Goal: Information Seeking & Learning: Understand process/instructions

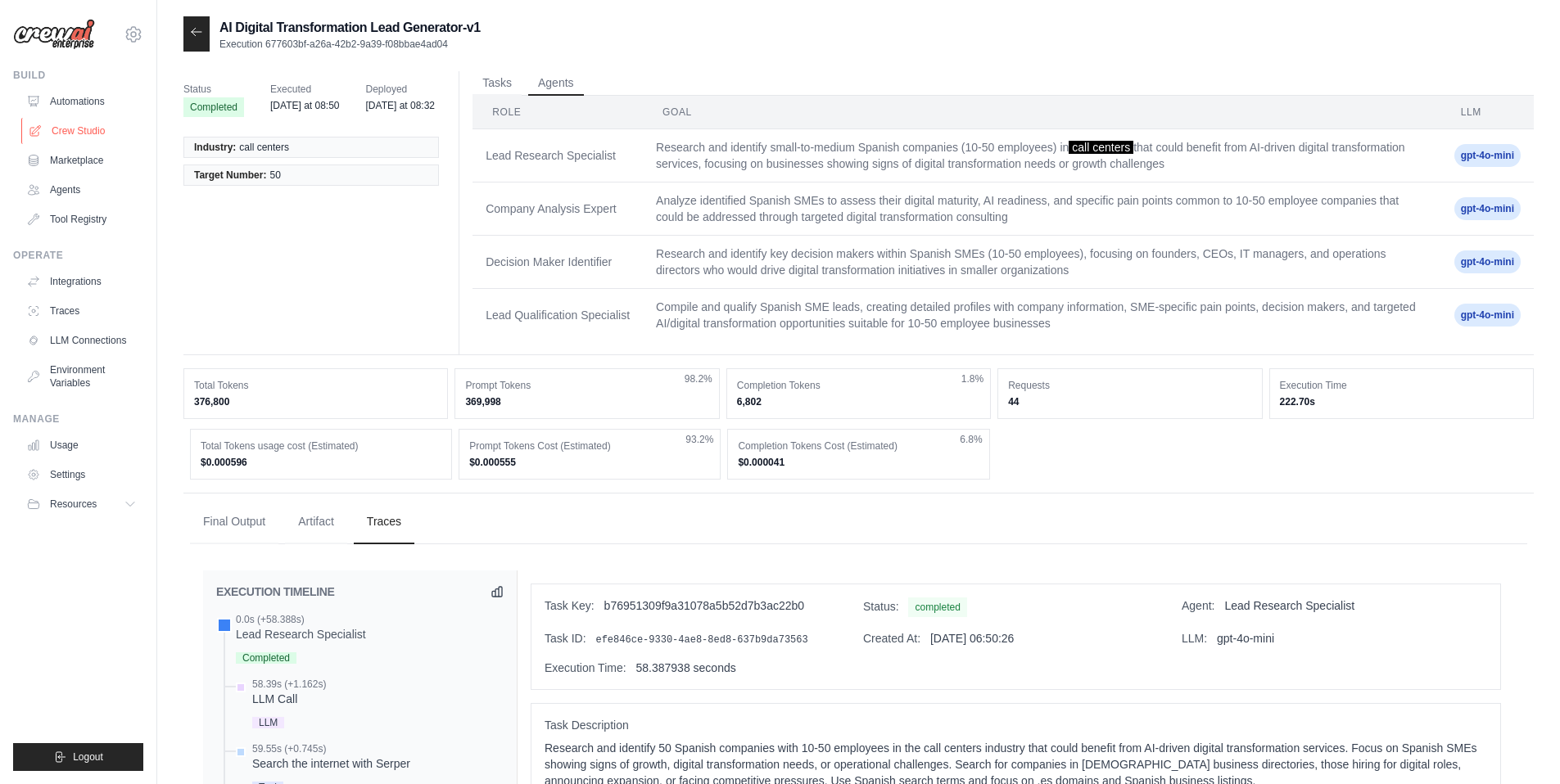
click at [78, 123] on link "Crew Studio" at bounding box center [83, 130] width 123 height 26
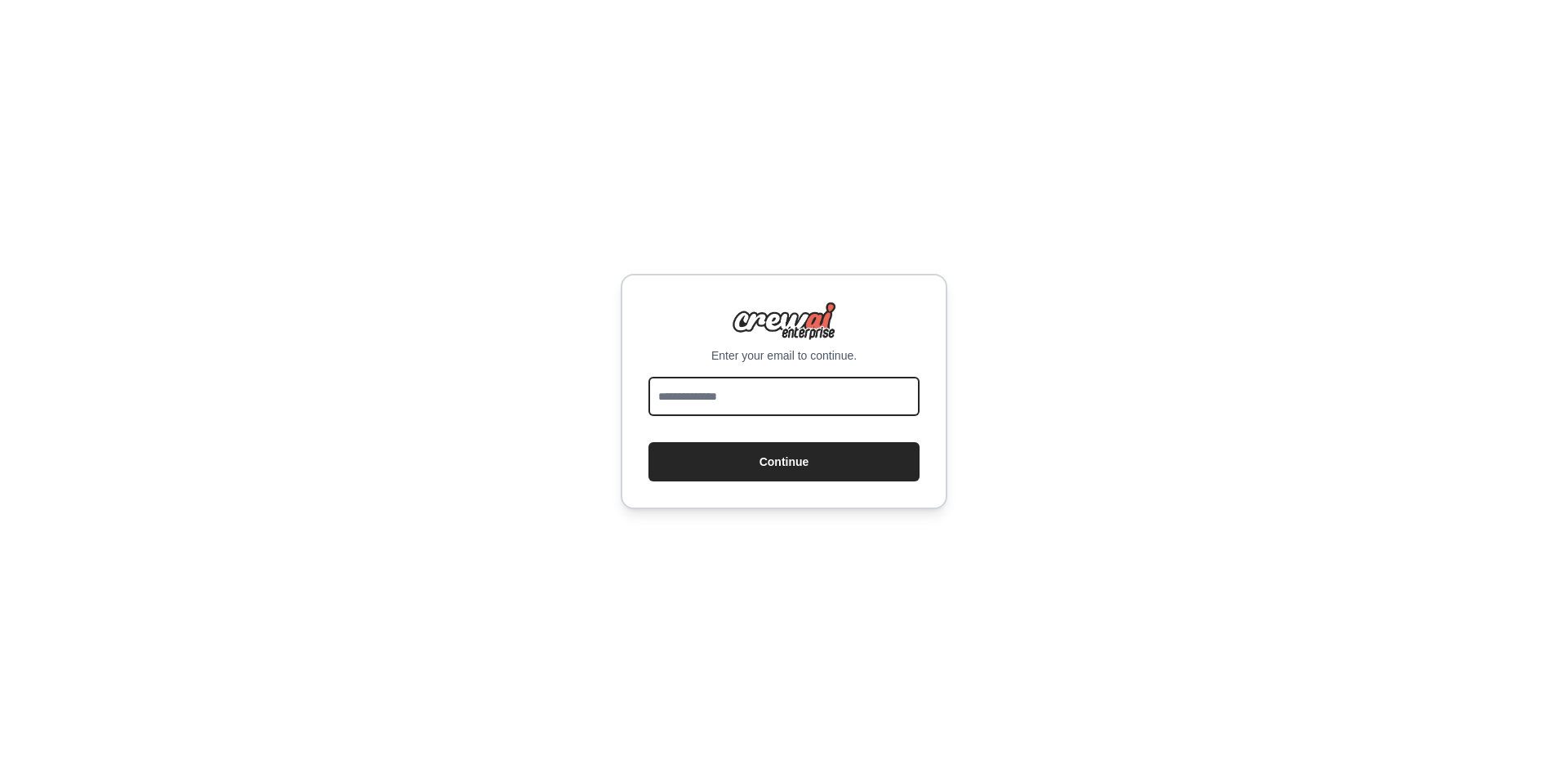
click at [701, 406] on input "email" at bounding box center [784, 396] width 272 height 39
type input "**********"
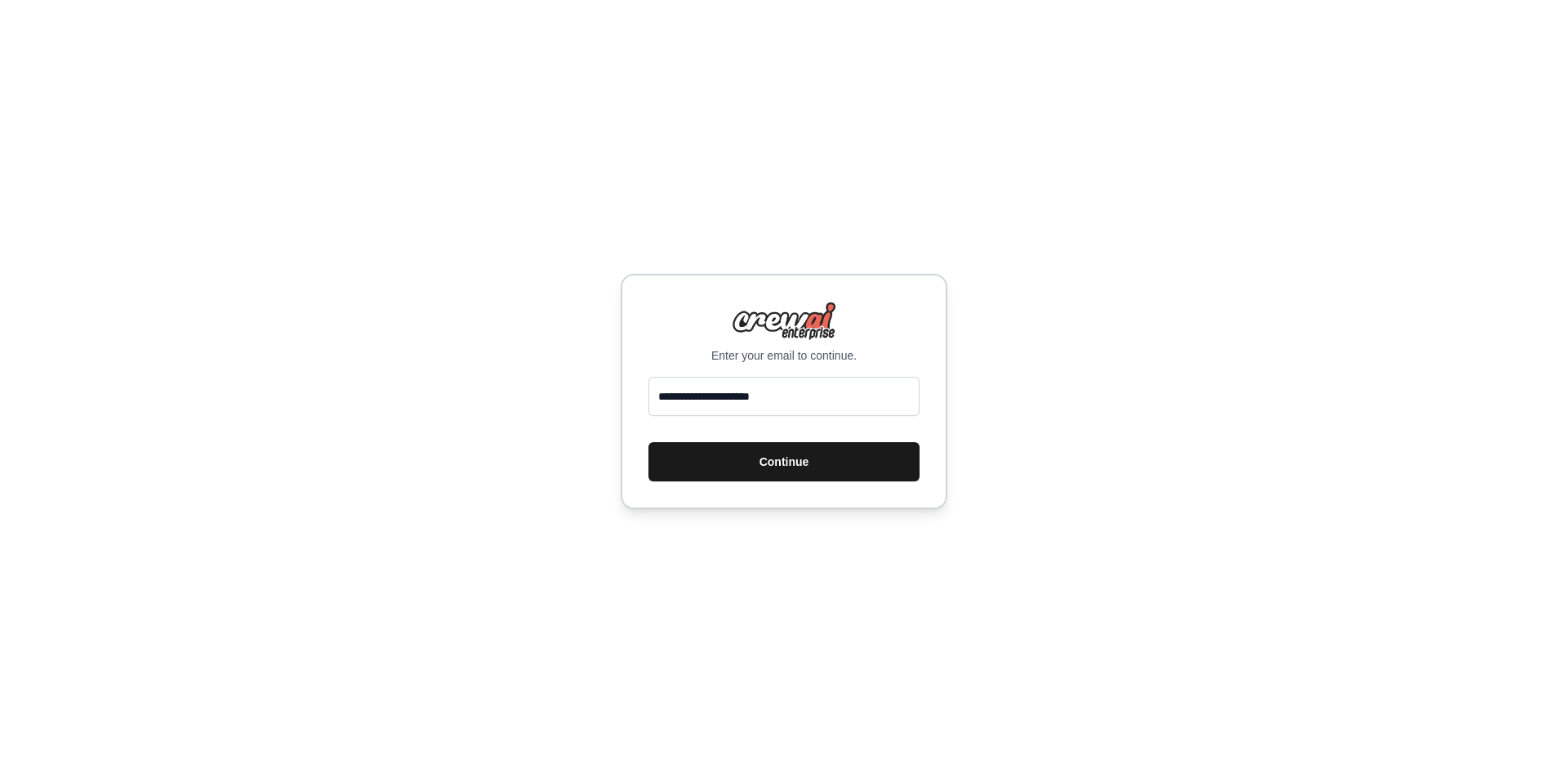
click at [777, 464] on button "Continue" at bounding box center [784, 461] width 272 height 39
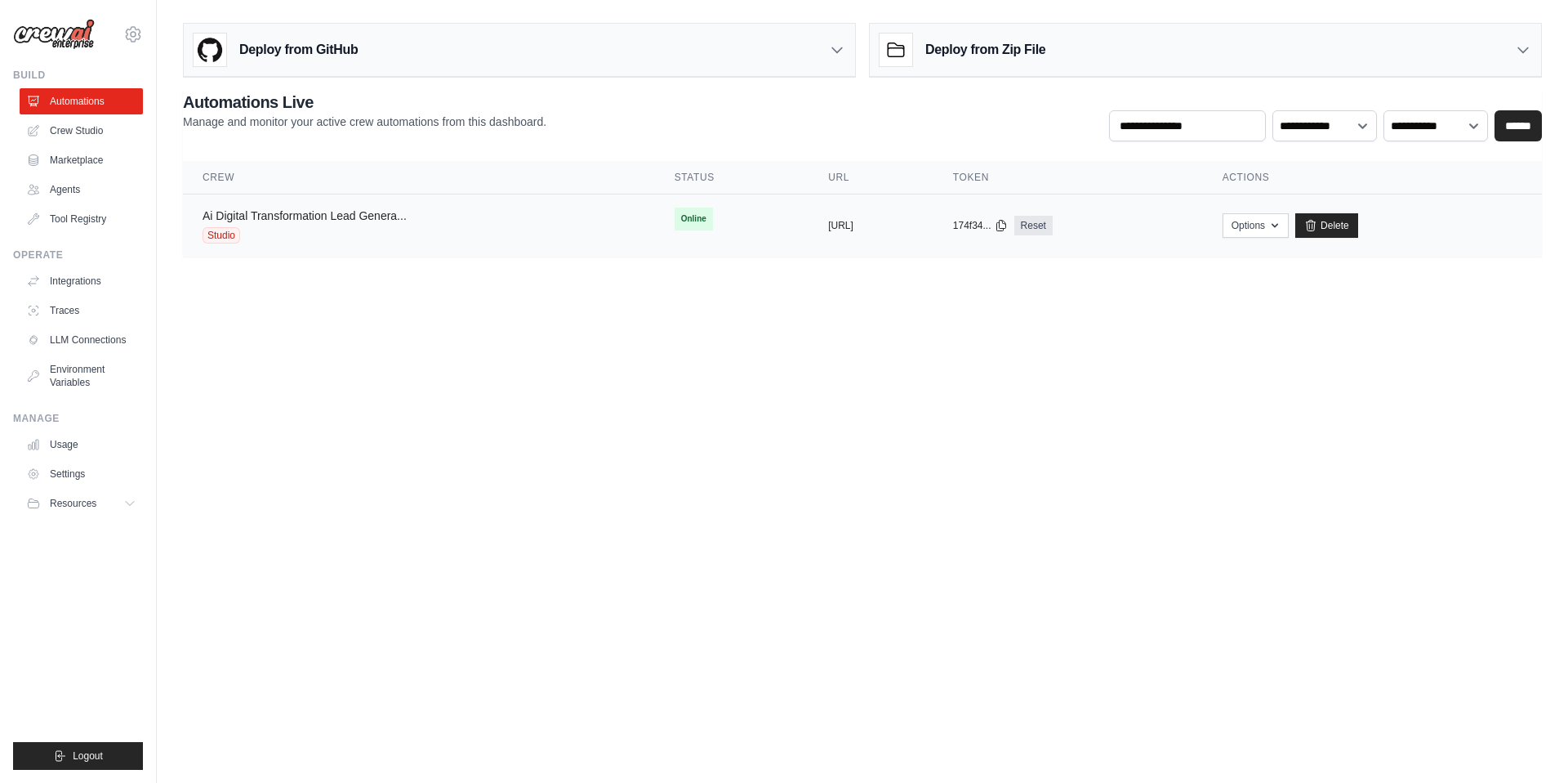
click at [357, 222] on link "Ai Digital Transformation Lead Genera..." at bounding box center [304, 215] width 204 height 13
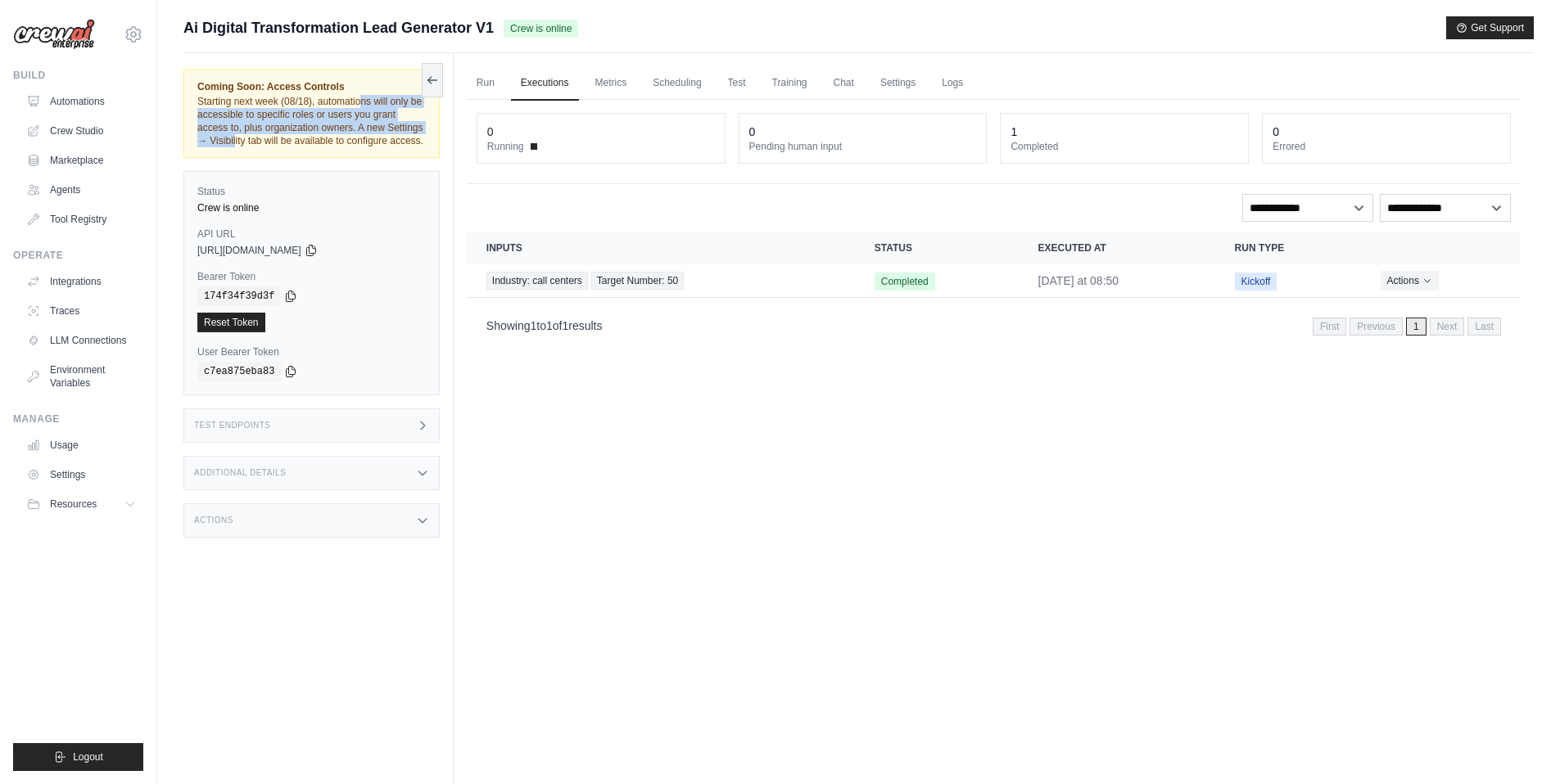
drag, startPoint x: 282, startPoint y: 99, endPoint x: 399, endPoint y: 122, distance: 119.2
click at [399, 122] on div "Coming Soon: Access Controls Starting next week (08/18), automations will only …" at bounding box center [310, 114] width 228 height 68
click at [385, 129] on span "Starting next week (08/18), automations will only be accessible to specific rol…" at bounding box center [309, 121] width 226 height 51
click at [247, 431] on h3 "Test Endpoints" at bounding box center [232, 426] width 77 height 10
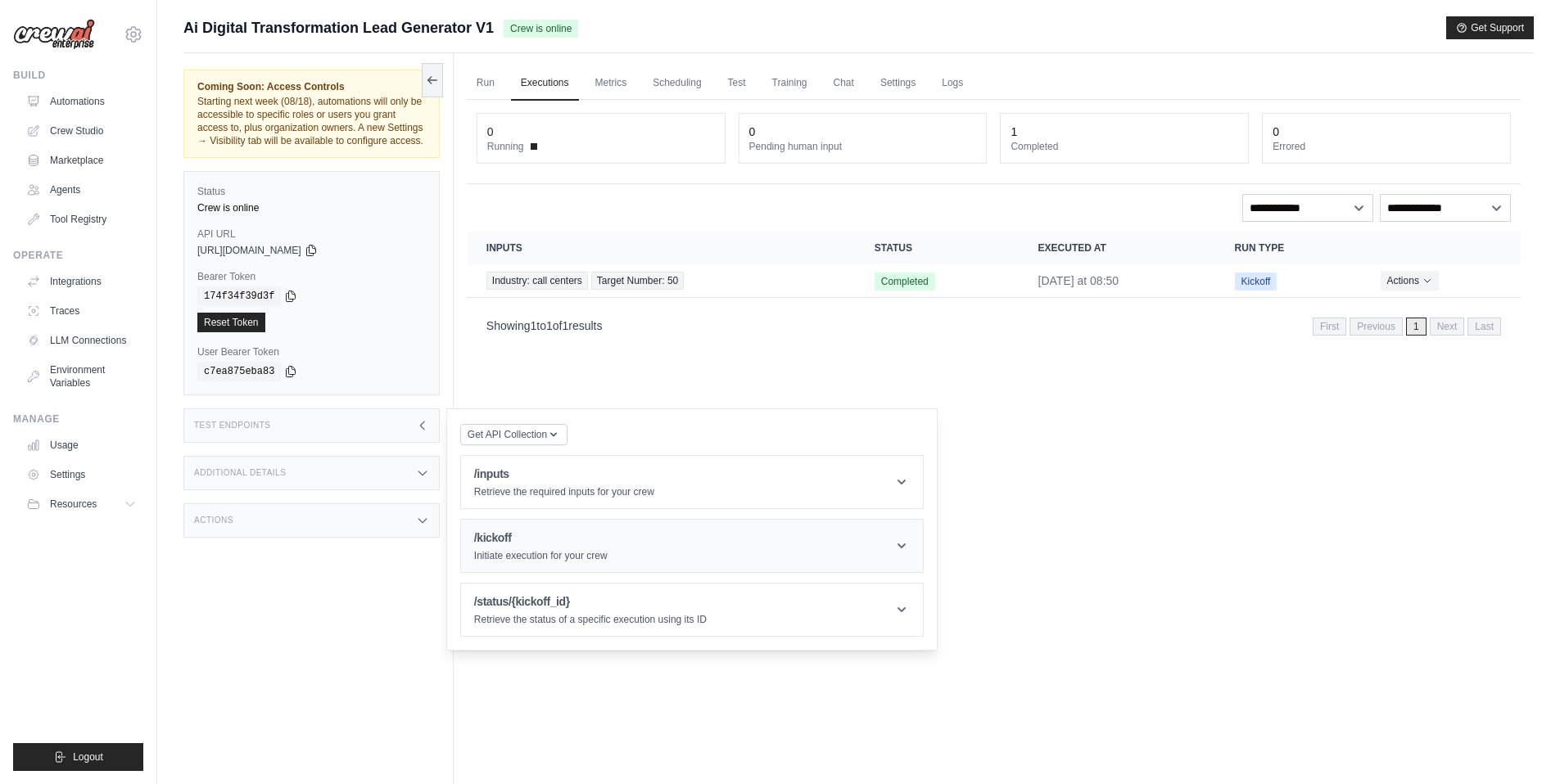
click at [884, 556] on header "/kickoff Initiate execution for your crew" at bounding box center [692, 546] width 462 height 53
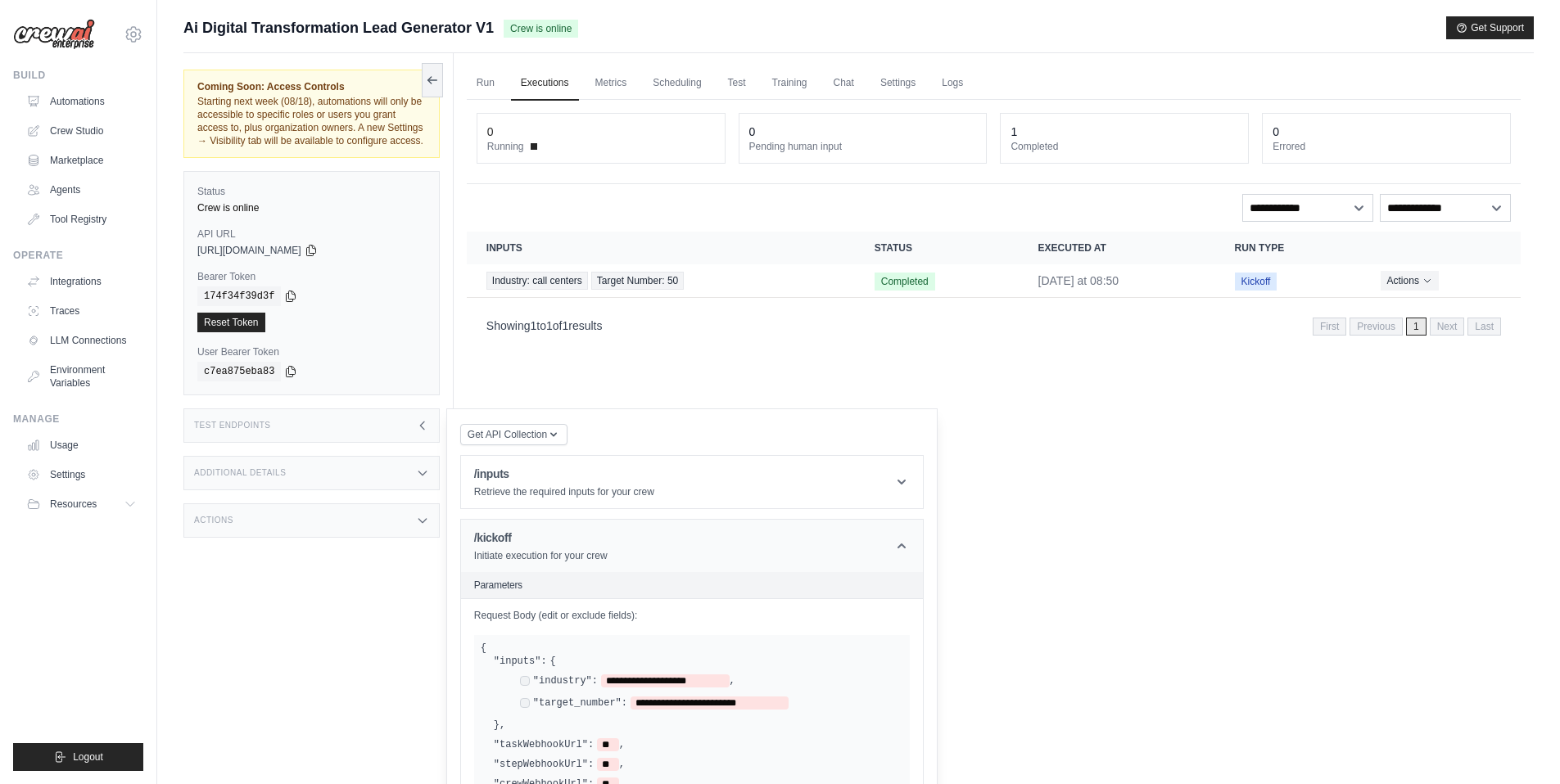
click at [884, 554] on header "/kickoff Initiate execution for your crew" at bounding box center [692, 546] width 462 height 53
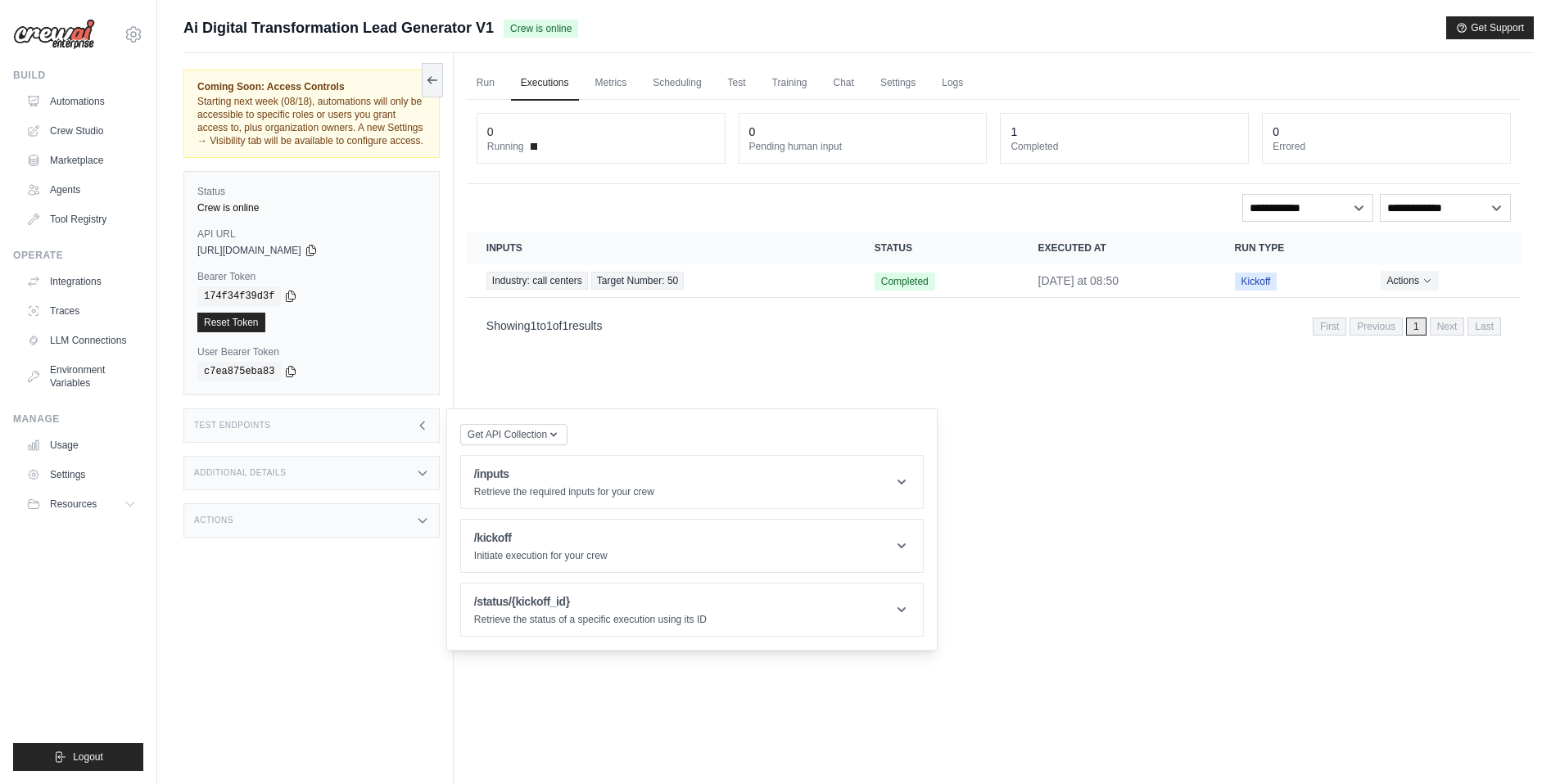
click at [245, 478] on h3 "Additional Details" at bounding box center [240, 473] width 92 height 10
click at [246, 478] on h3 "Additional Details" at bounding box center [240, 473] width 92 height 10
click at [260, 527] on div "Actions" at bounding box center [311, 520] width 257 height 34
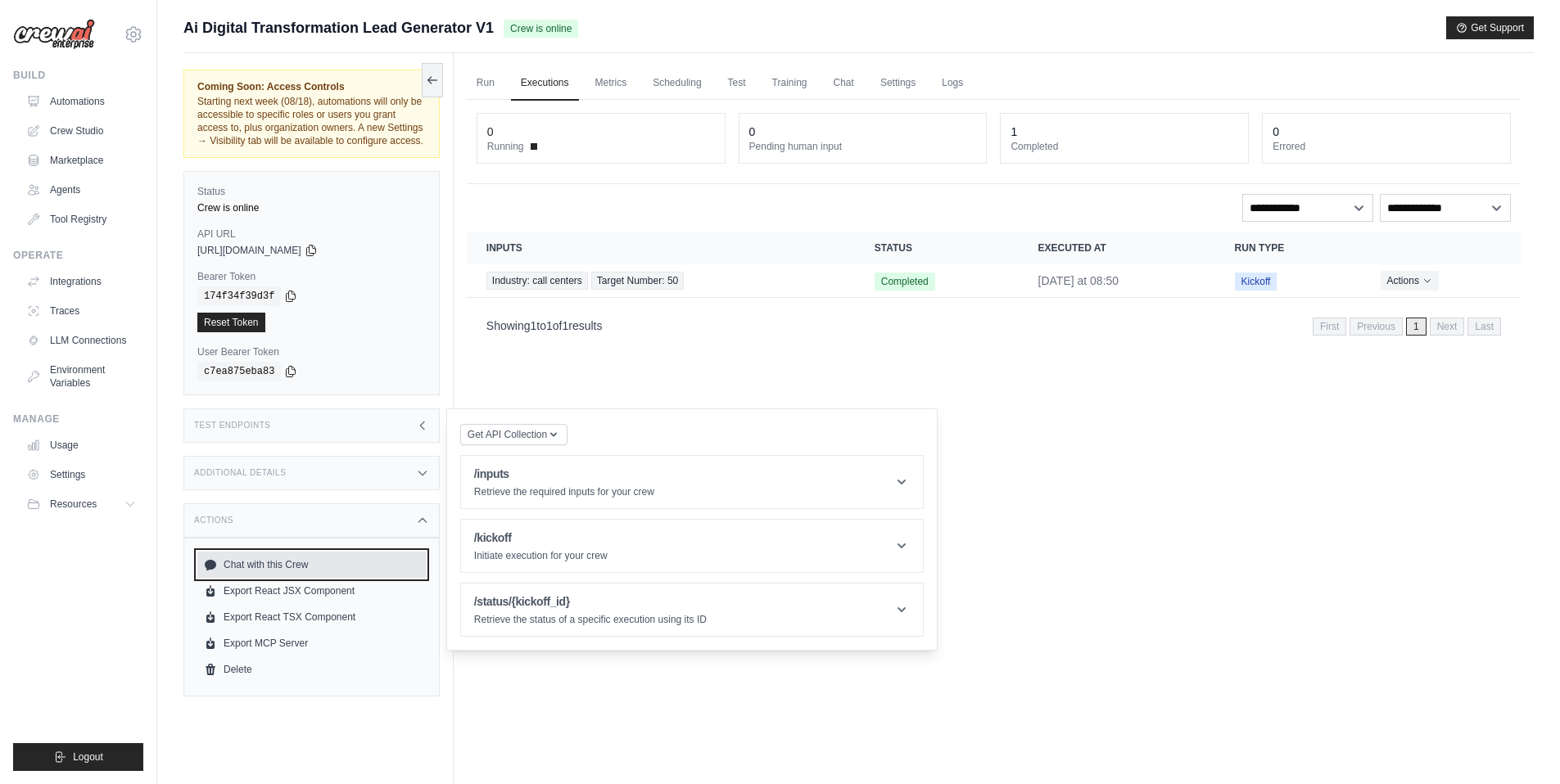
click at [288, 573] on link "Chat with this Crew" at bounding box center [310, 564] width 228 height 26
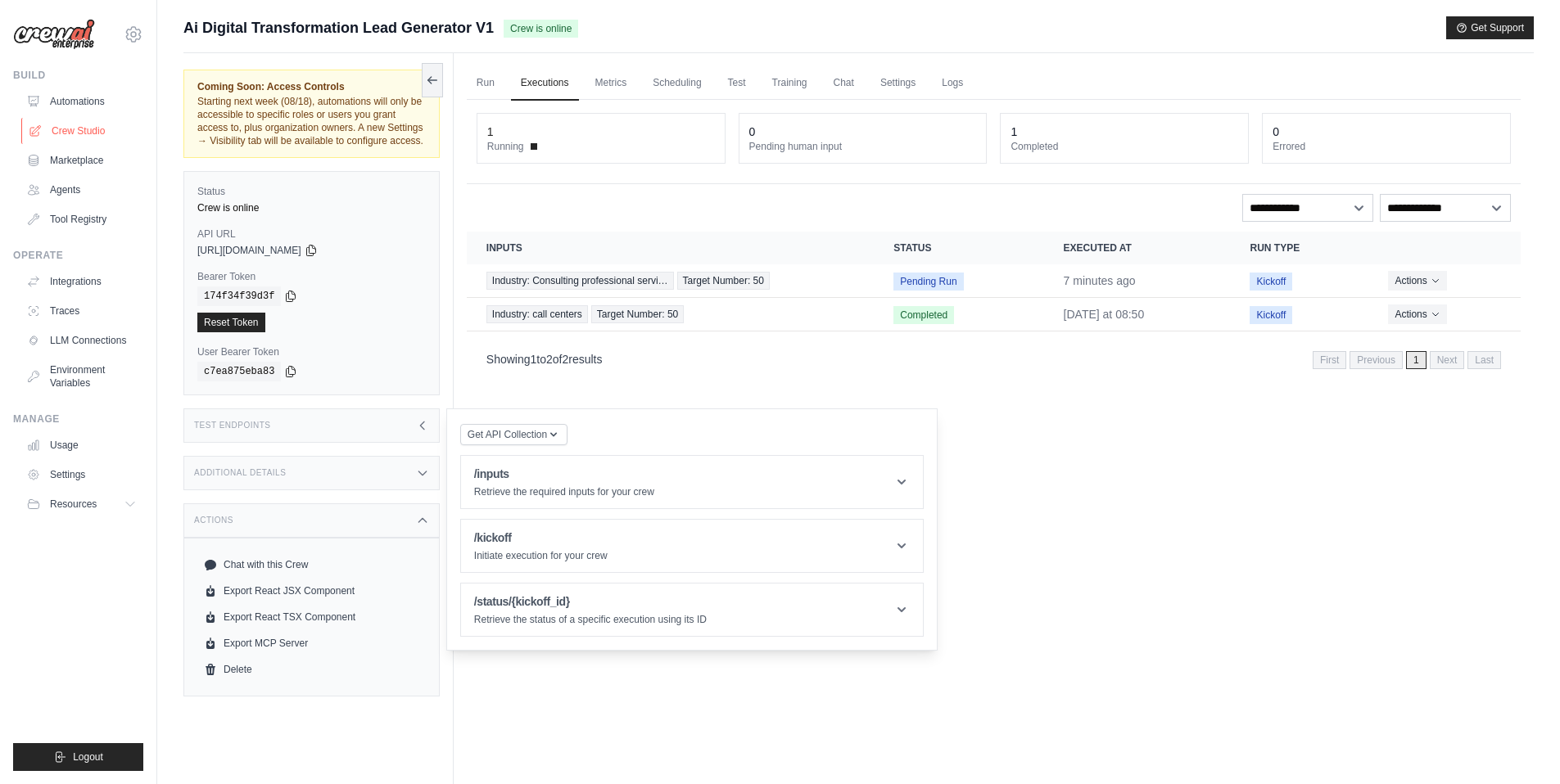
click at [86, 128] on link "Crew Studio" at bounding box center [83, 130] width 123 height 26
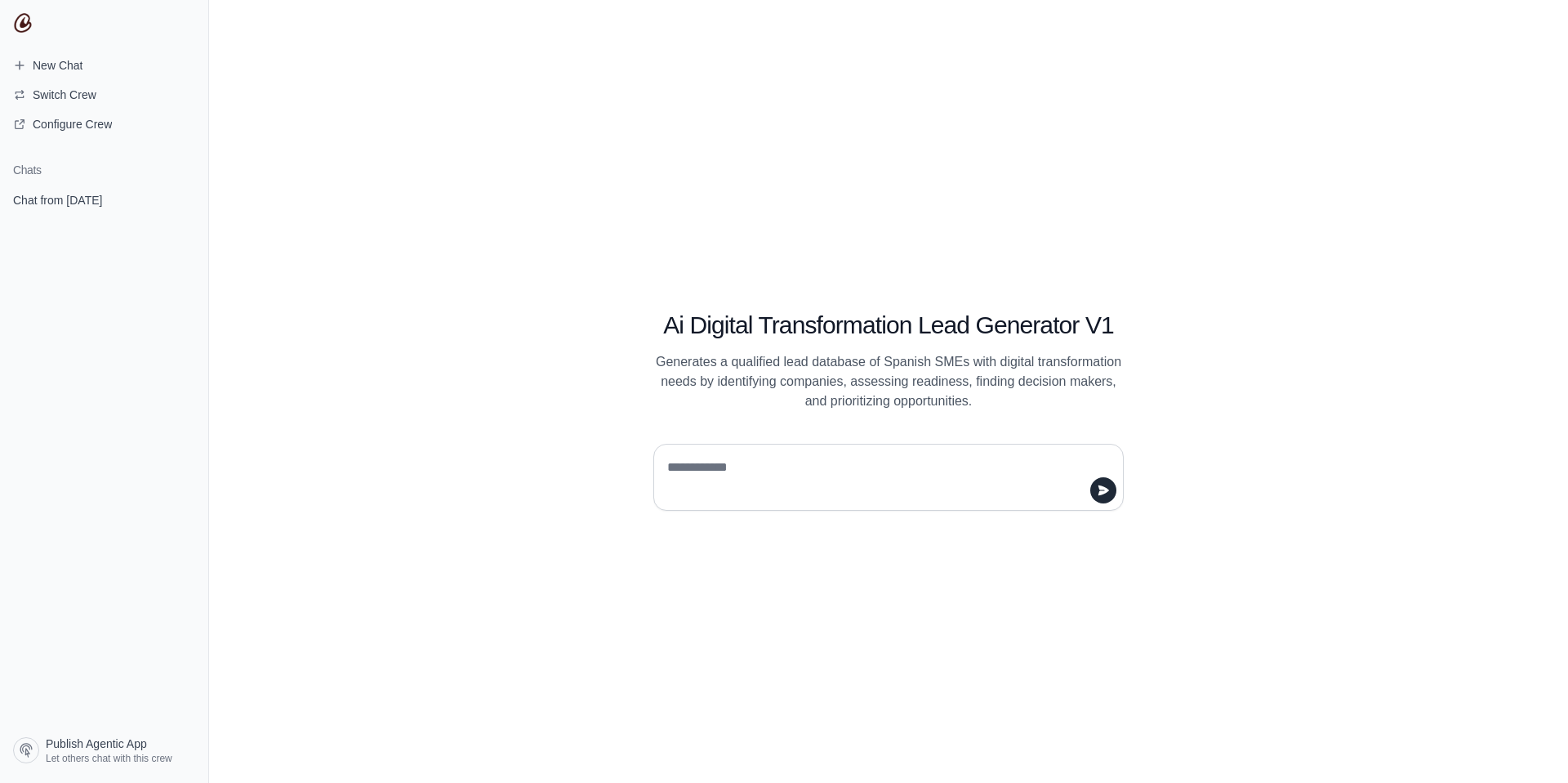
click at [704, 468] on textarea at bounding box center [884, 477] width 440 height 46
type textarea "*"
type textarea "**********"
click at [1104, 491] on icon "submit" at bounding box center [1103, 490] width 11 height 10
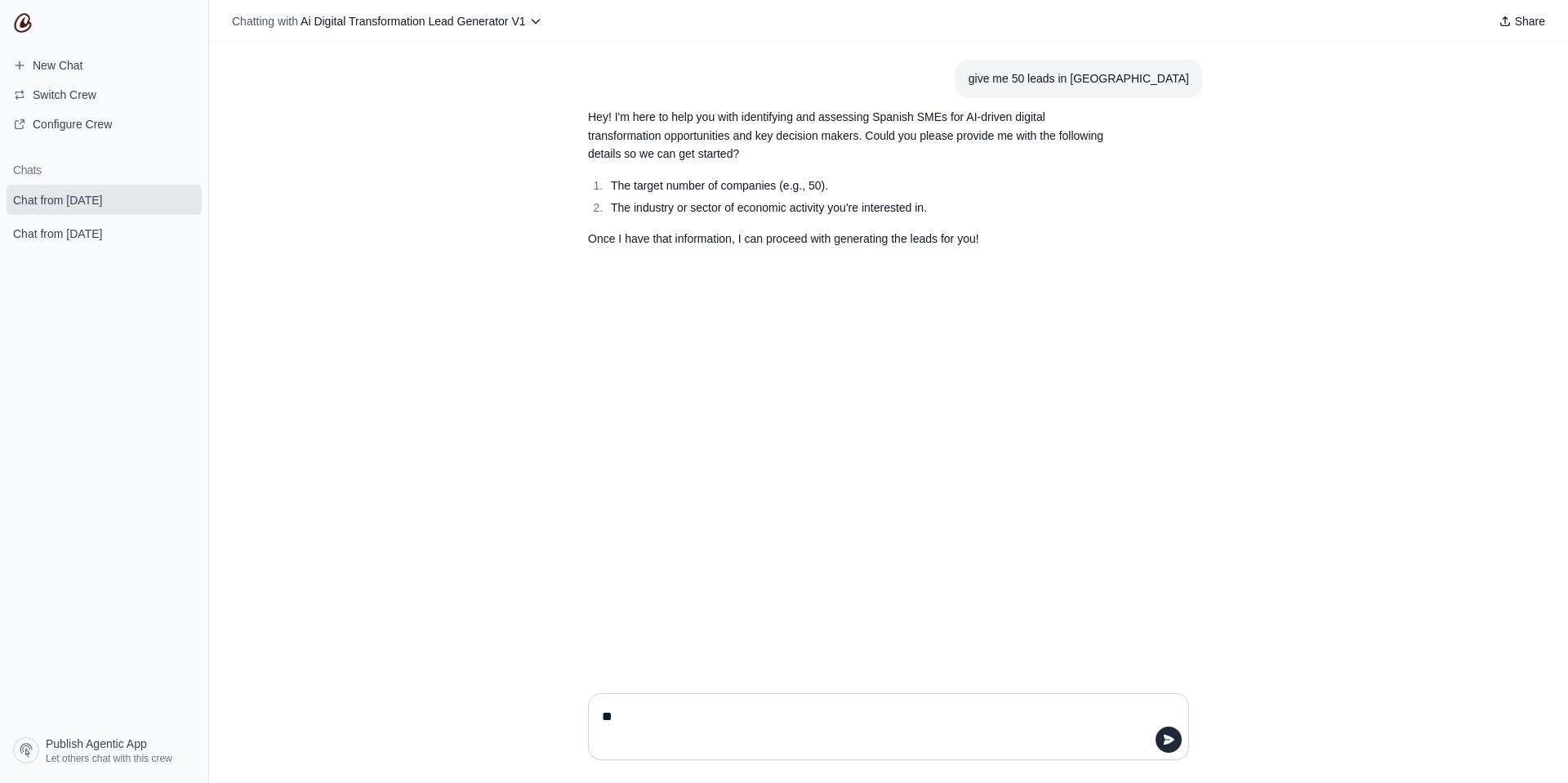
type textarea "*"
type textarea "**********"
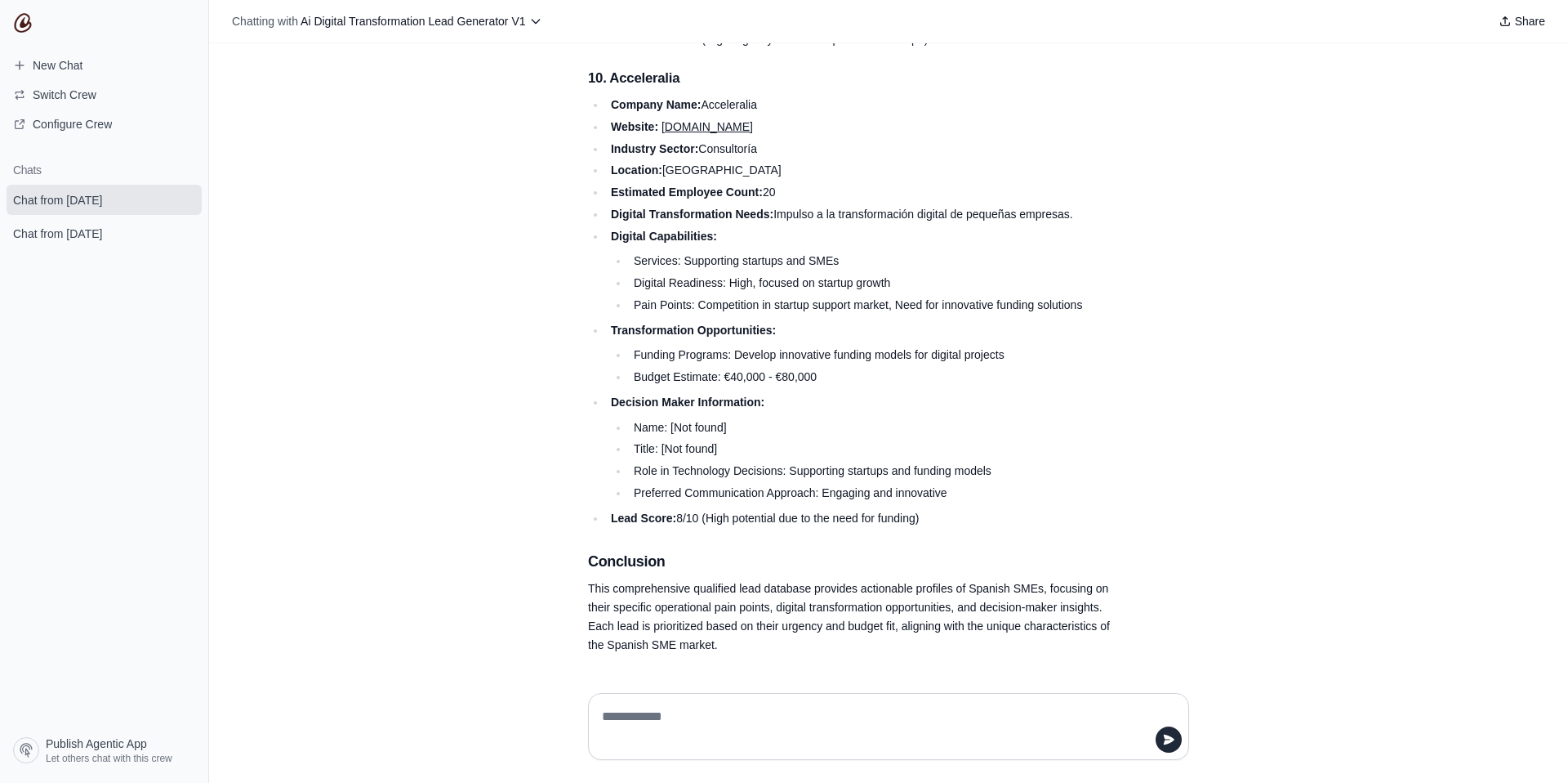
scroll to position [4708, 0]
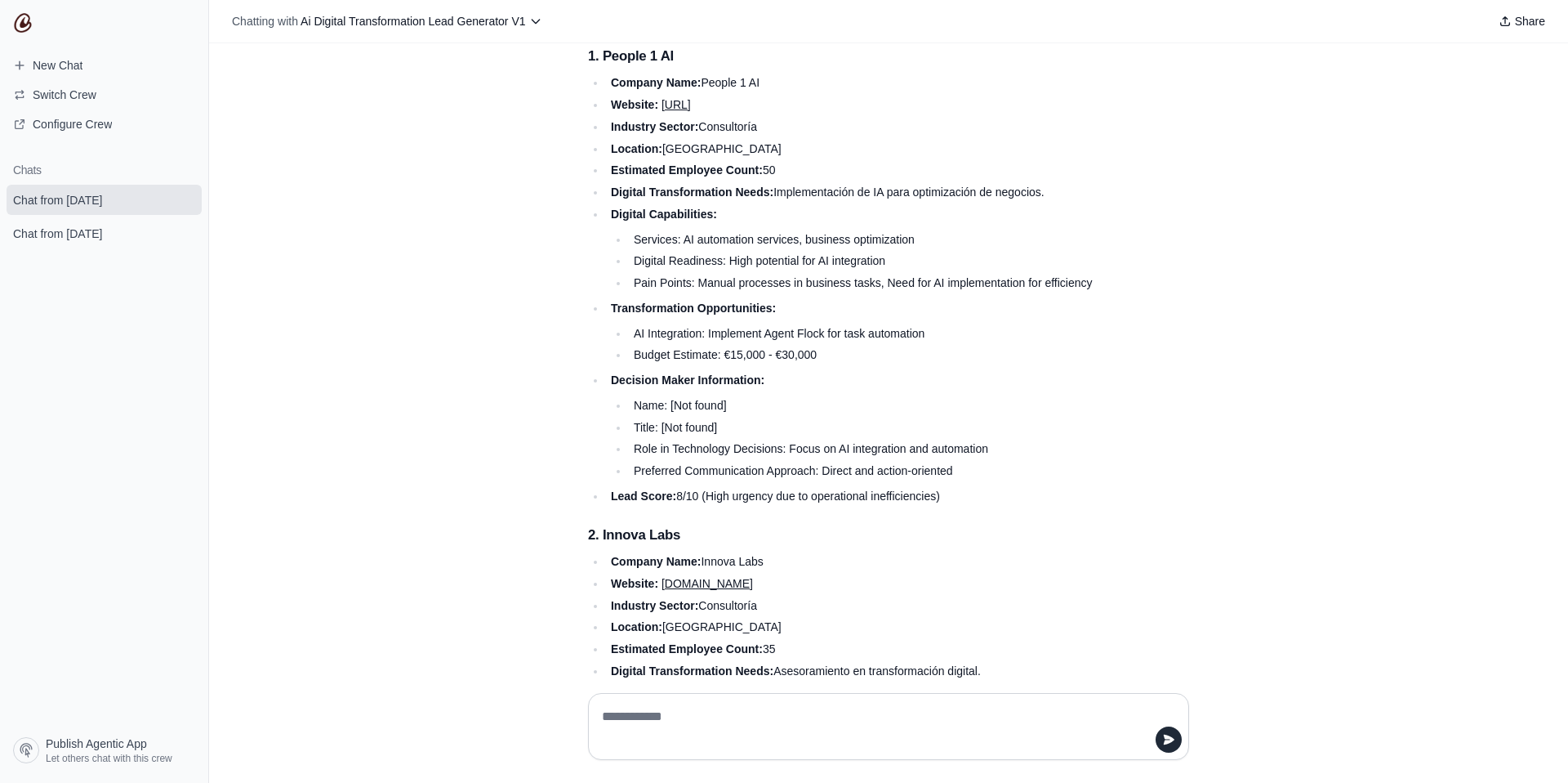
scroll to position [295, 0]
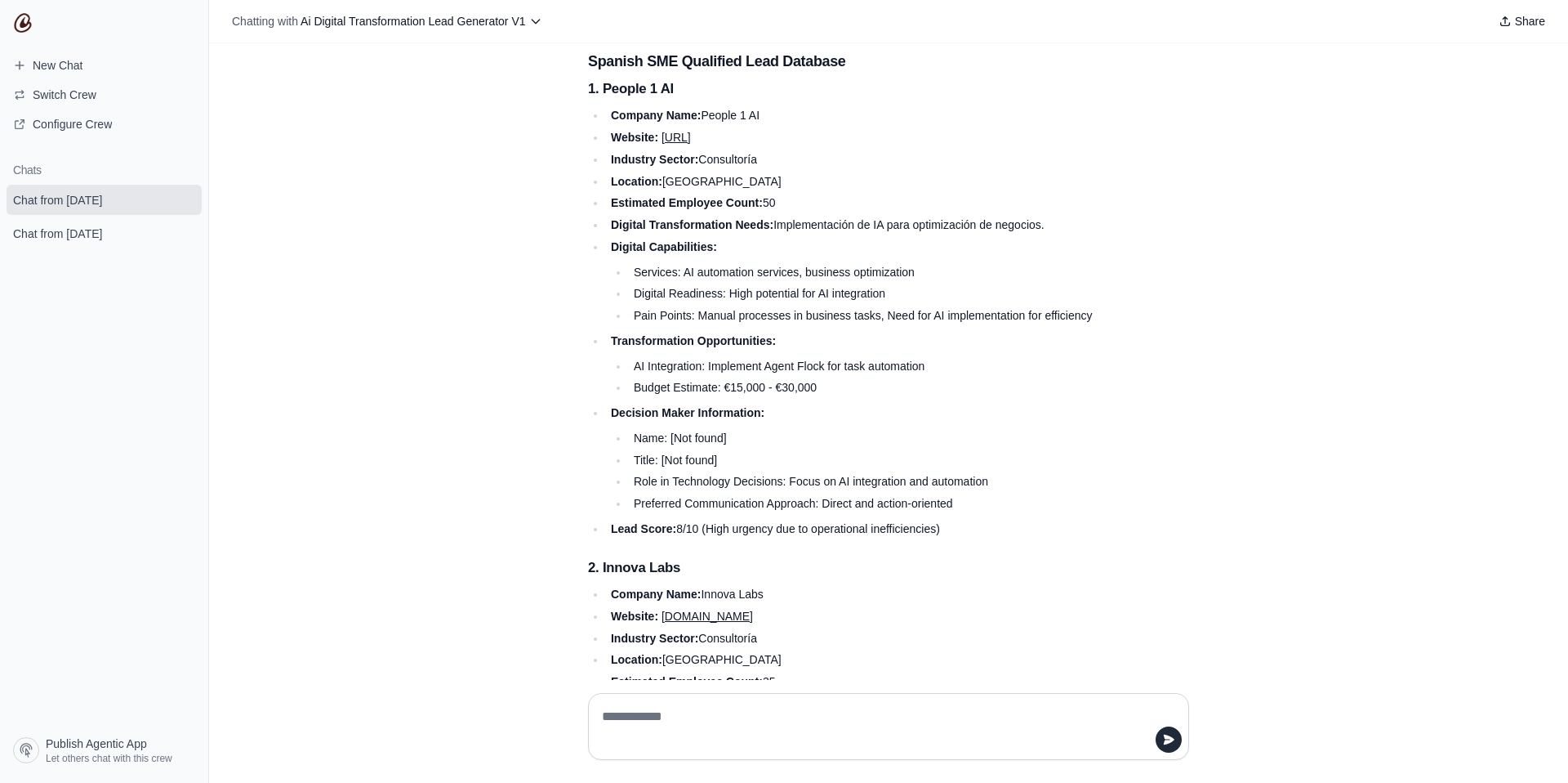
click at [949, 713] on textarea at bounding box center [889, 726] width 580 height 46
type textarea "**********"
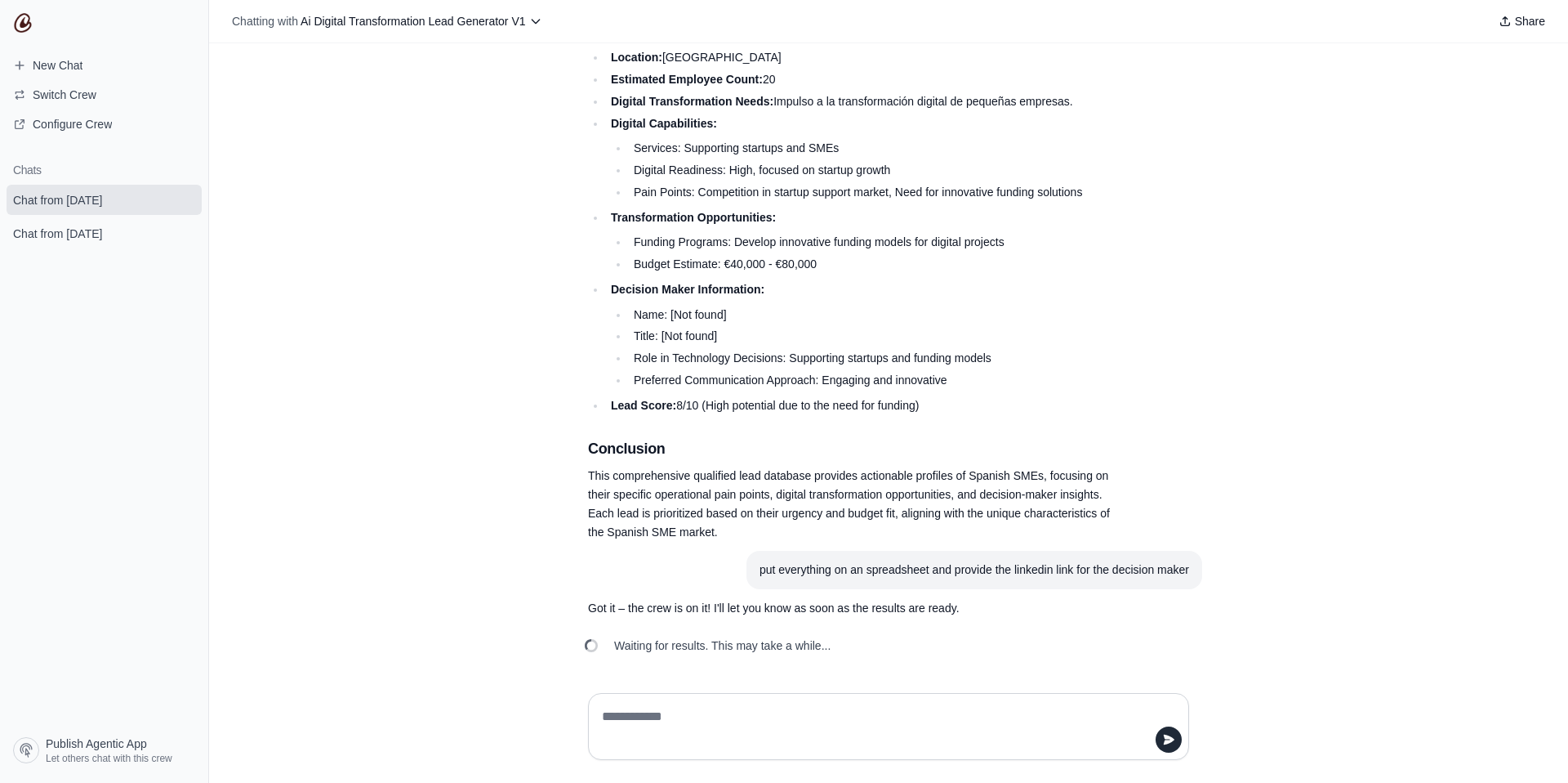
scroll to position [4820, 0]
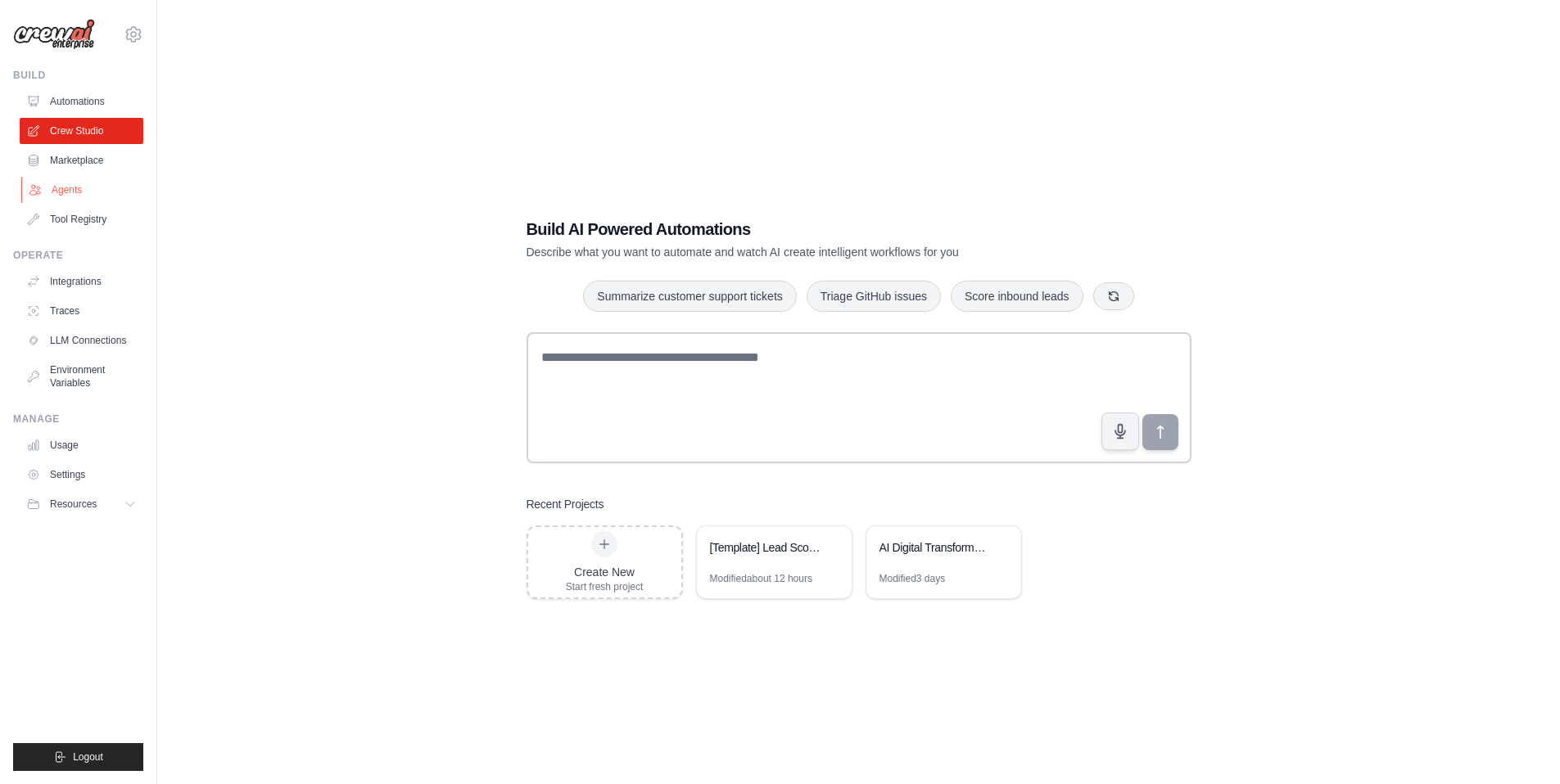
click at [93, 186] on link "Agents" at bounding box center [83, 190] width 123 height 26
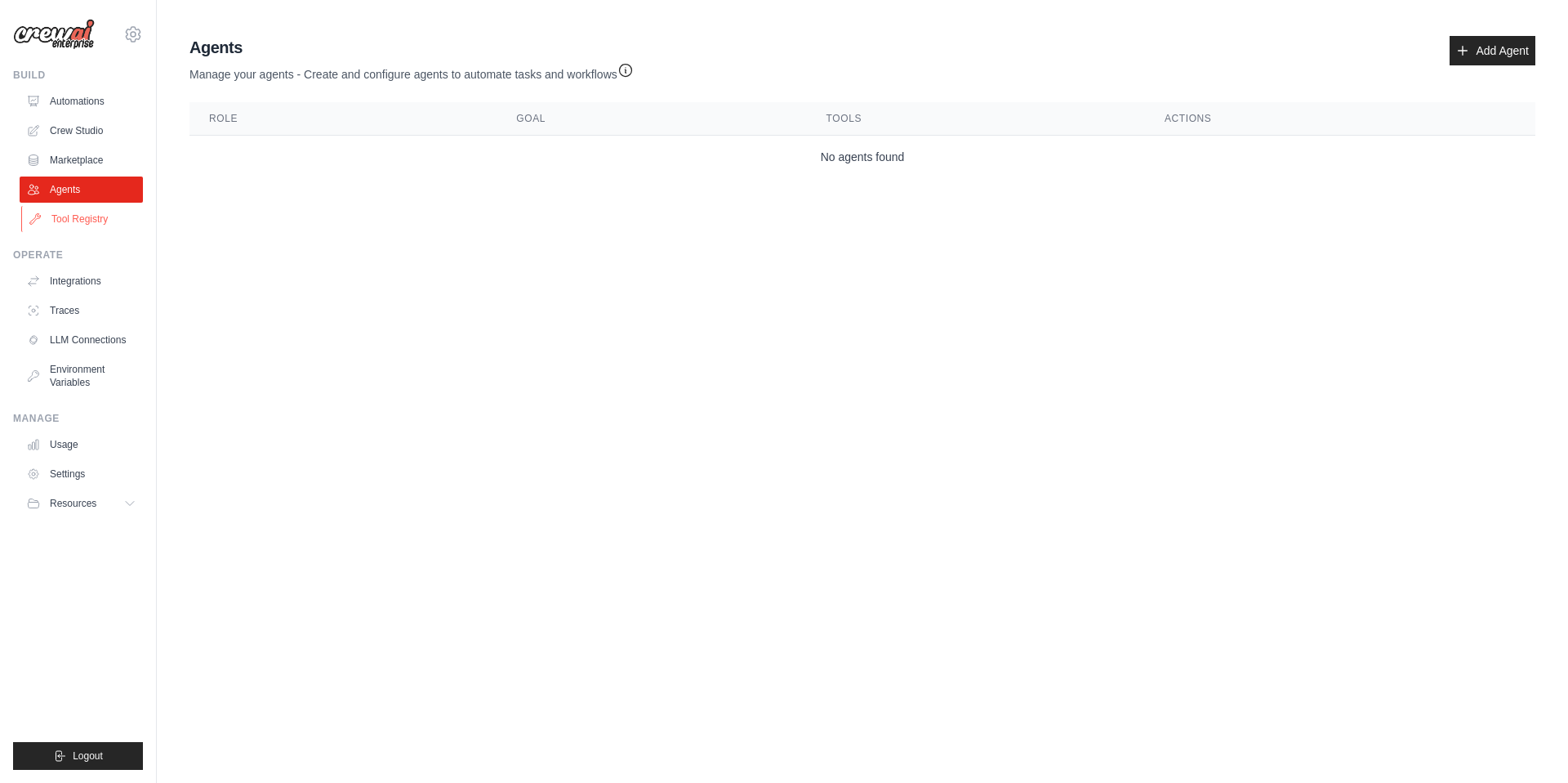
click at [91, 219] on link "Tool Registry" at bounding box center [83, 219] width 123 height 26
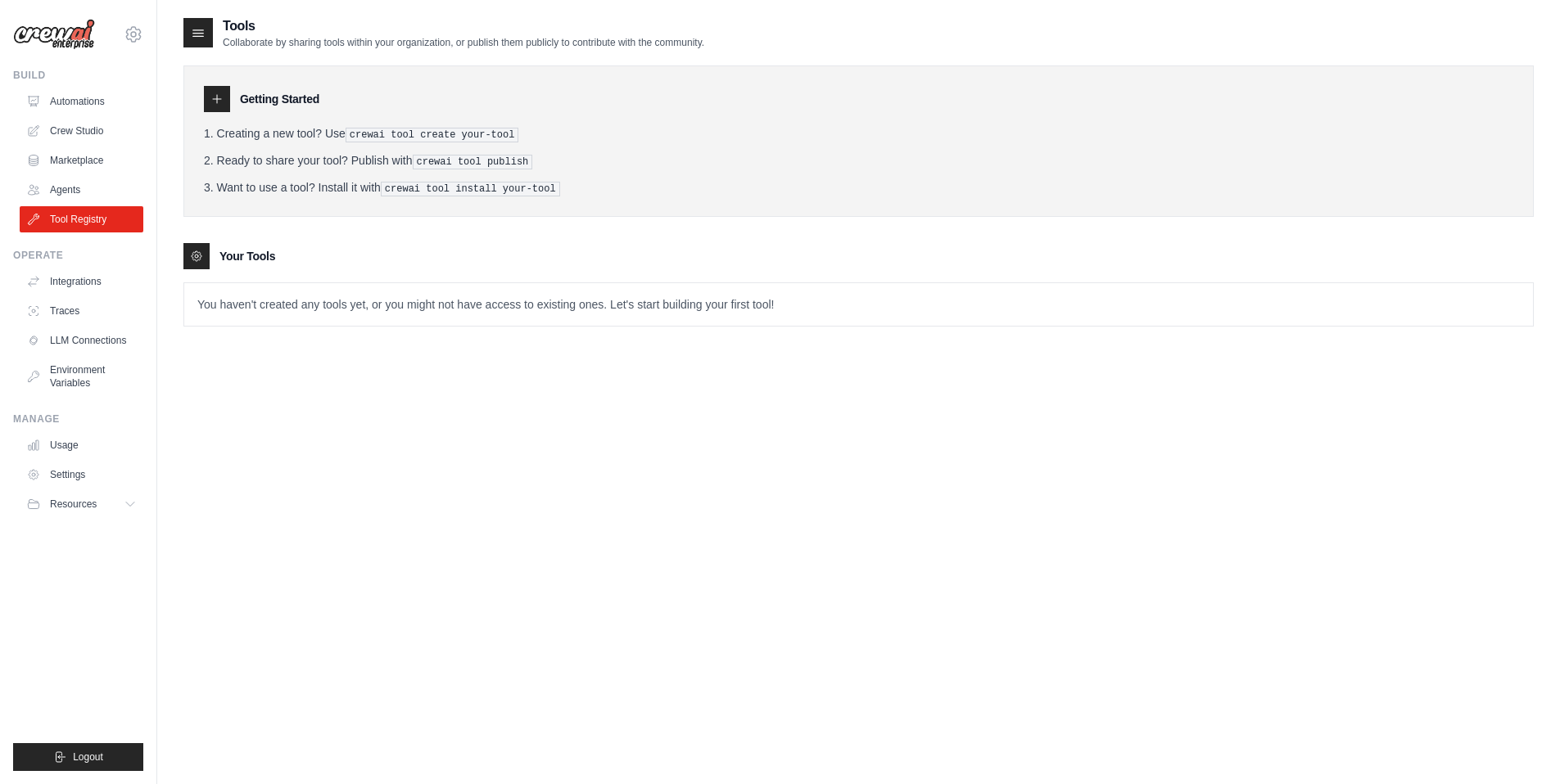
click at [373, 135] on pre "crewai tool create your-tool" at bounding box center [432, 134] width 173 height 15
click at [389, 132] on pre "crewai tool create your-tool" at bounding box center [432, 134] width 173 height 15
click at [218, 98] on icon at bounding box center [216, 99] width 8 height 8
drag, startPoint x: 362, startPoint y: 136, endPoint x: 495, endPoint y: 124, distance: 133.5
click at [495, 125] on li "Creating a new tool? Use crewai tool create your-tool" at bounding box center [858, 134] width 1309 height 18
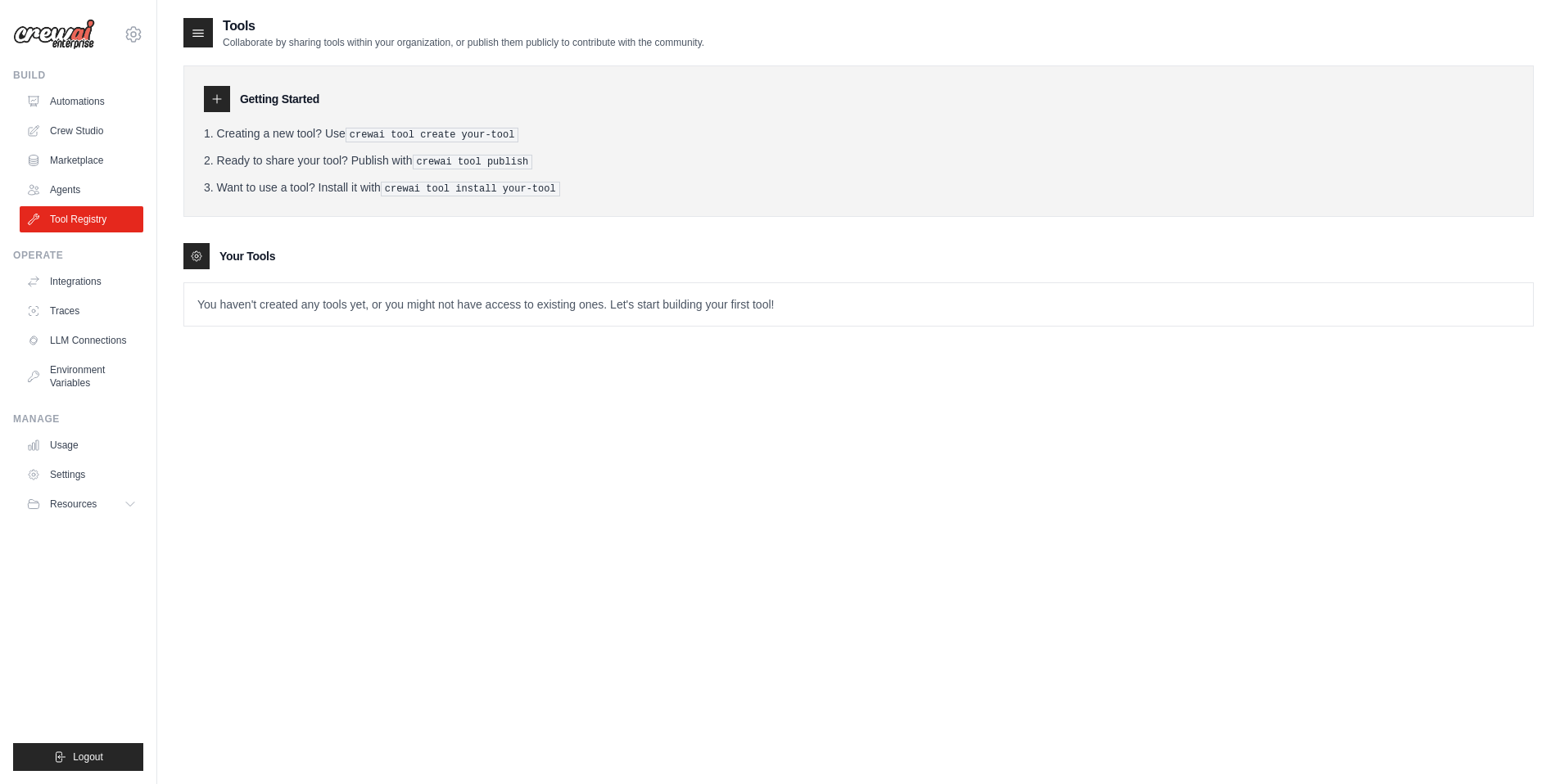
click at [495, 125] on li "Creating a new tool? Use crewai tool create your-tool" at bounding box center [858, 134] width 1309 height 18
click at [496, 130] on pre "crewai tool create your-tool" at bounding box center [432, 134] width 173 height 15
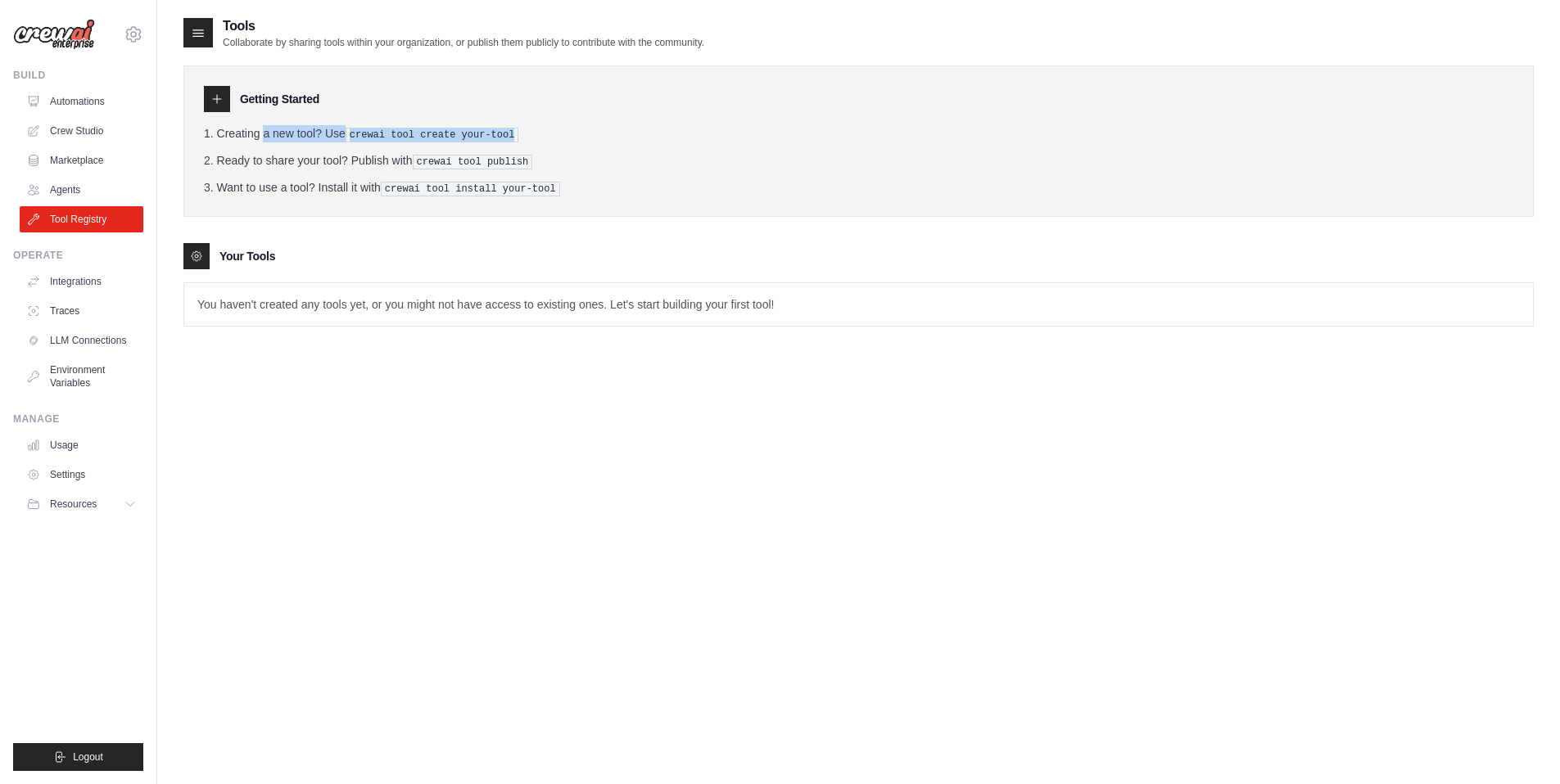
click at [496, 130] on pre "crewai tool create your-tool" at bounding box center [432, 134] width 173 height 15
click at [493, 148] on ol "Creating a new tool? Use crewai tool create your-tool Ready to share your tool?…" at bounding box center [858, 161] width 1309 height 71
drag, startPoint x: 358, startPoint y: 45, endPoint x: 427, endPoint y: 40, distance: 69.2
click at [427, 40] on p "Collaborate by sharing tools within your organization, or publish them publicly…" at bounding box center [463, 42] width 482 height 13
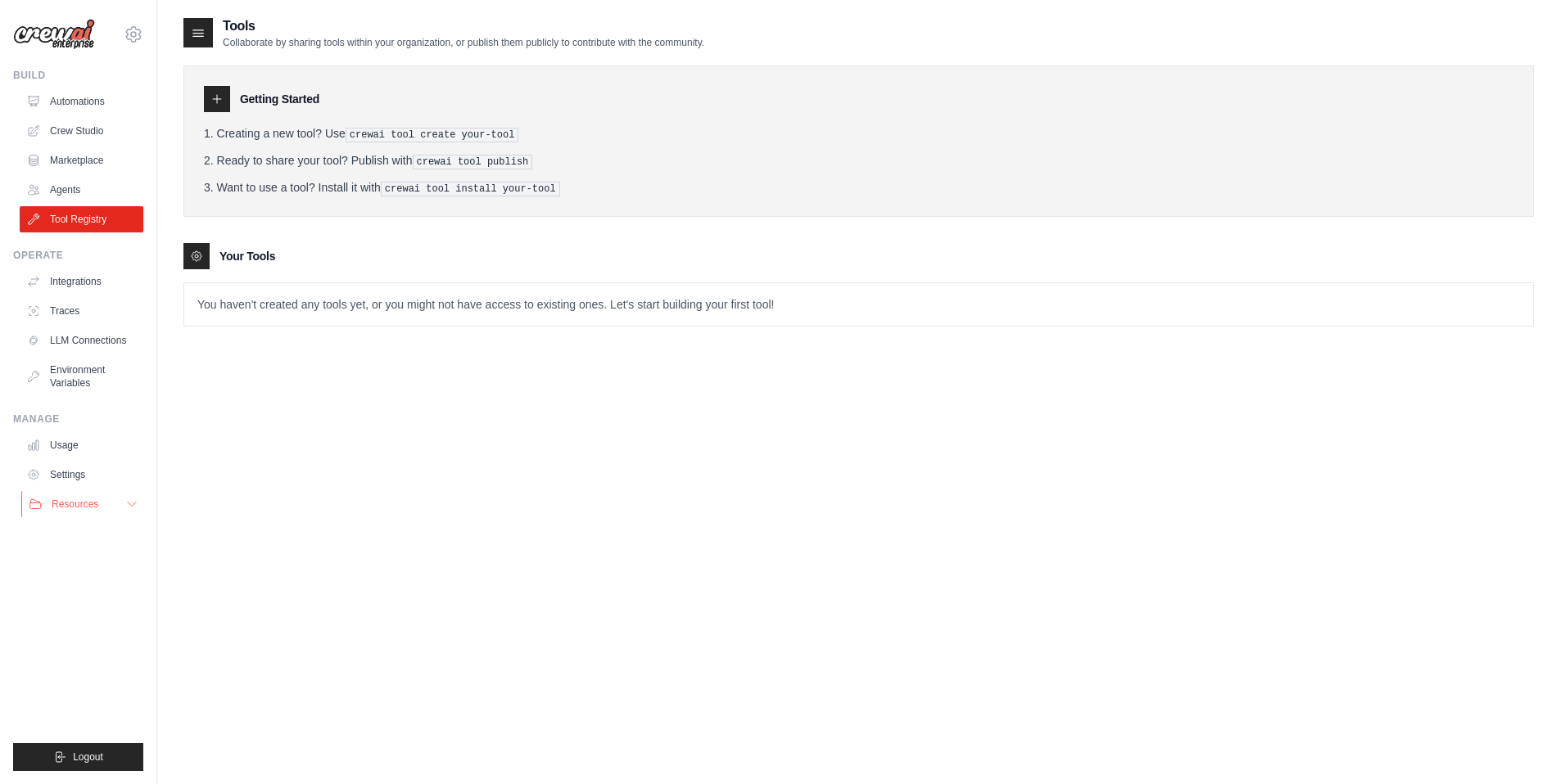
click at [95, 505] on span "Resources" at bounding box center [75, 503] width 47 height 13
click at [91, 527] on span "Documentation" at bounding box center [91, 531] width 67 height 13
